Goal: Task Accomplishment & Management: Manage account settings

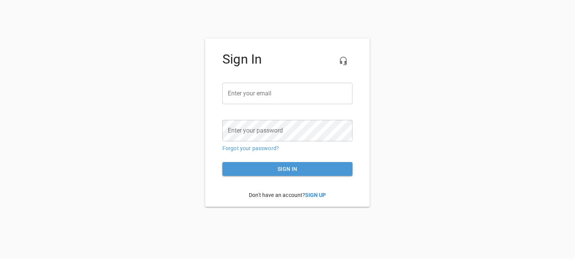
type input "[EMAIL_ADDRESS][DOMAIN_NAME]"
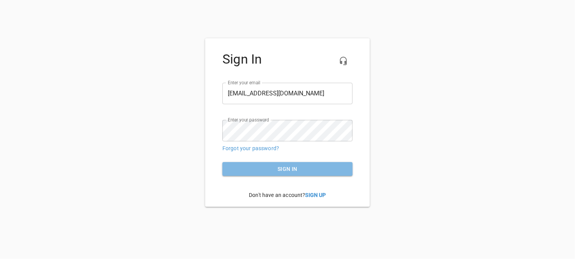
click at [292, 165] on span "Sign in" at bounding box center [287, 169] width 118 height 10
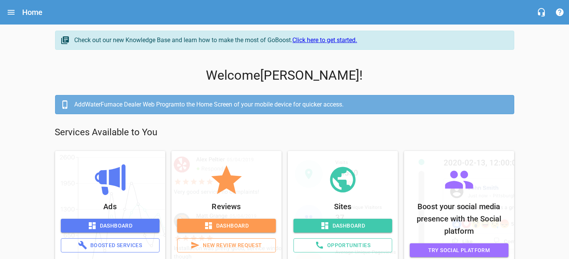
scroll to position [31, 0]
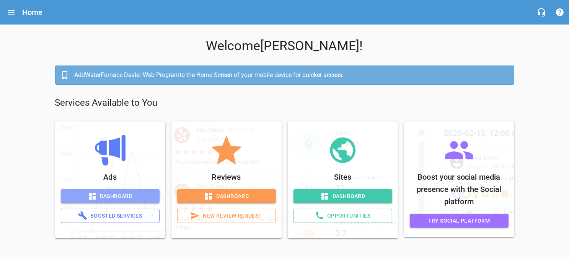
click at [109, 194] on span "Dashboard" at bounding box center [110, 196] width 86 height 10
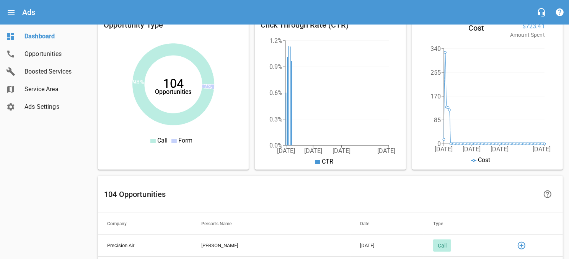
scroll to position [272, 0]
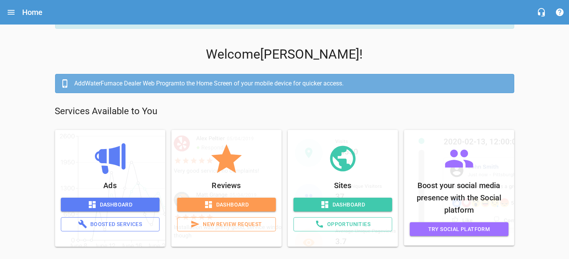
scroll to position [31, 0]
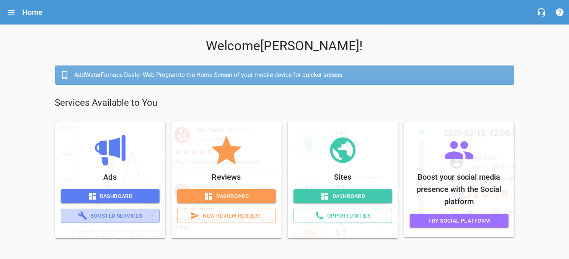
click at [112, 214] on span "Boosted Services" at bounding box center [110, 216] width 86 height 10
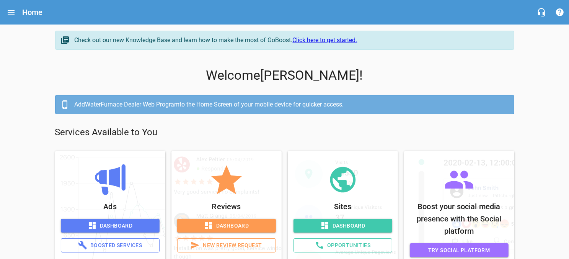
scroll to position [31, 0]
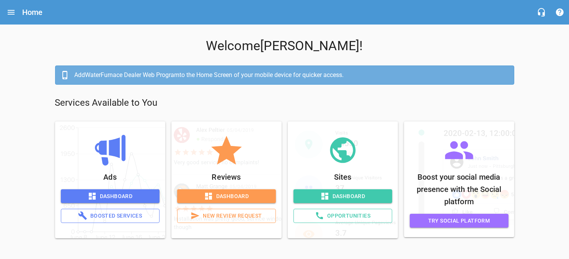
click at [331, 192] on span "Dashboard" at bounding box center [343, 196] width 86 height 10
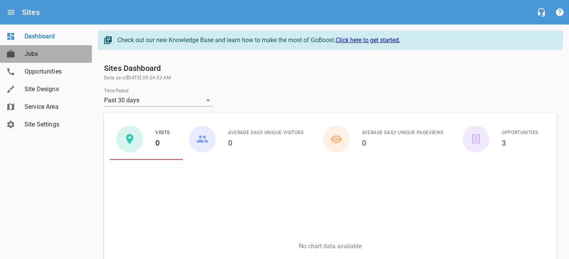
click at [39, 53] on span "Jobs" at bounding box center [53, 53] width 58 height 9
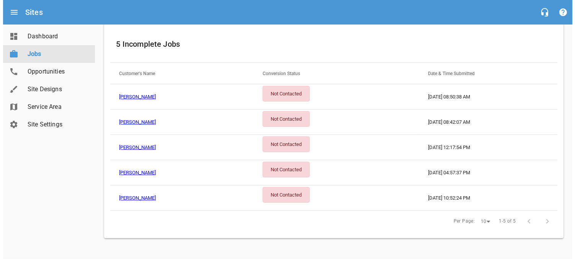
scroll to position [84, 0]
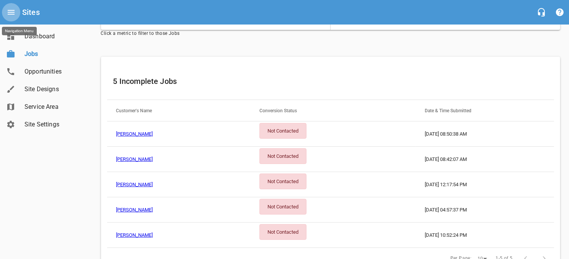
click at [13, 13] on icon "Open drawer" at bounding box center [11, 12] width 9 height 9
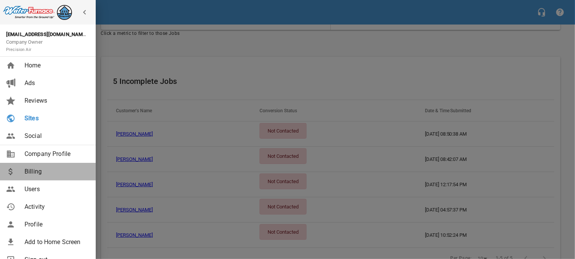
click at [28, 170] on span "Billing" at bounding box center [55, 171] width 62 height 9
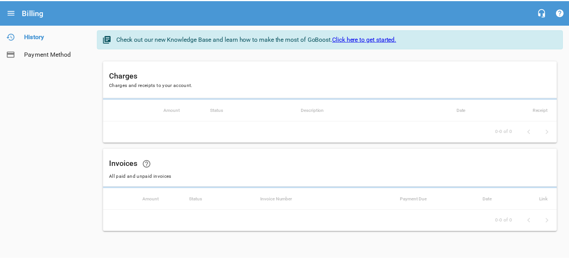
scroll to position [3, 0]
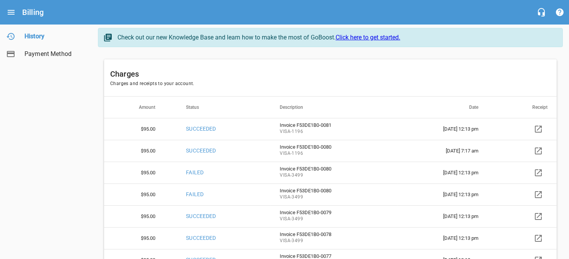
click at [542, 127] on icon at bounding box center [538, 128] width 7 height 7
